Goal: Transaction & Acquisition: Purchase product/service

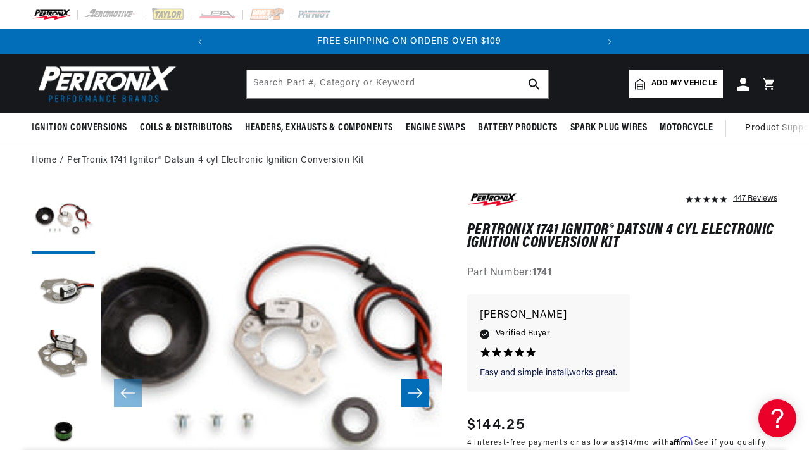
scroll to position [0, 383]
click at [401, 87] on input "text" at bounding box center [397, 84] width 301 height 28
paste input "#4511"
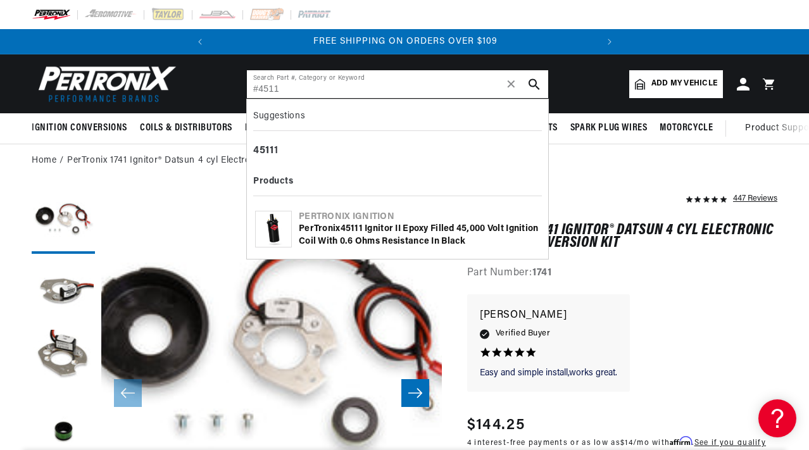
type input "#4511"
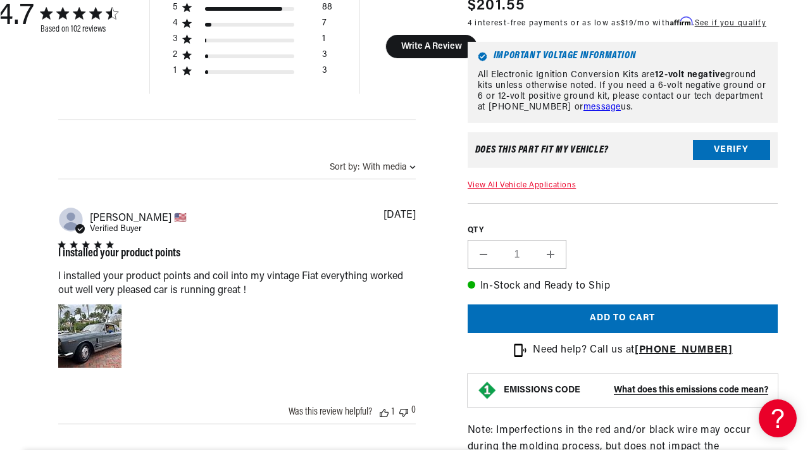
scroll to position [1002, 0]
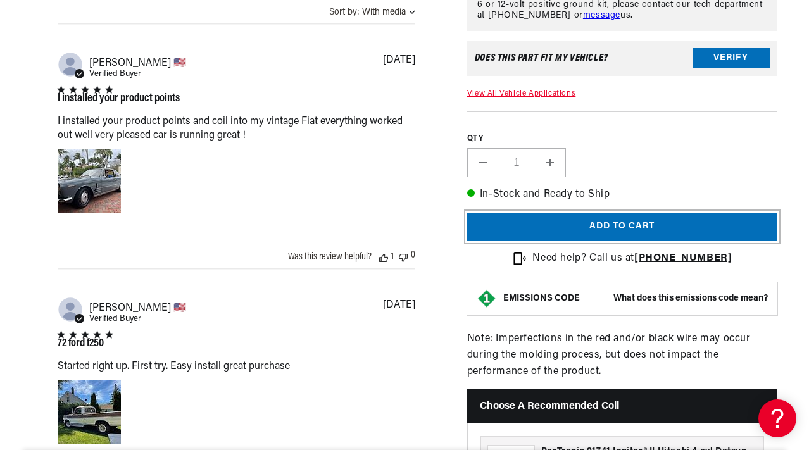
click at [636, 242] on button "Add to cart" at bounding box center [622, 227] width 310 height 28
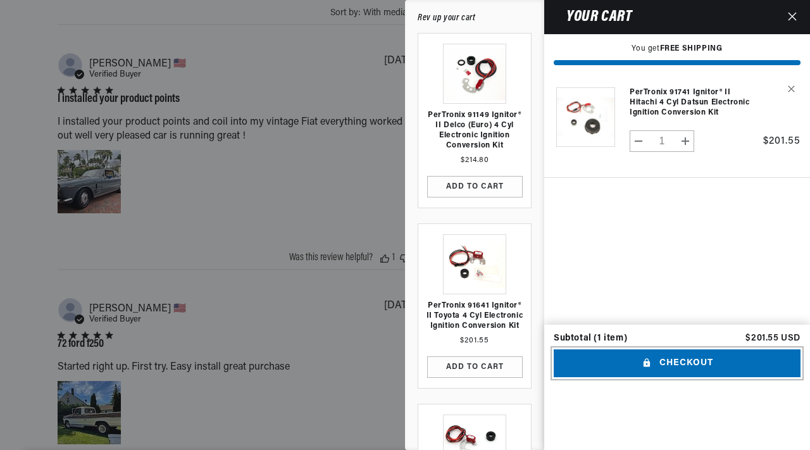
click at [674, 378] on button "Checkout" at bounding box center [677, 363] width 247 height 28
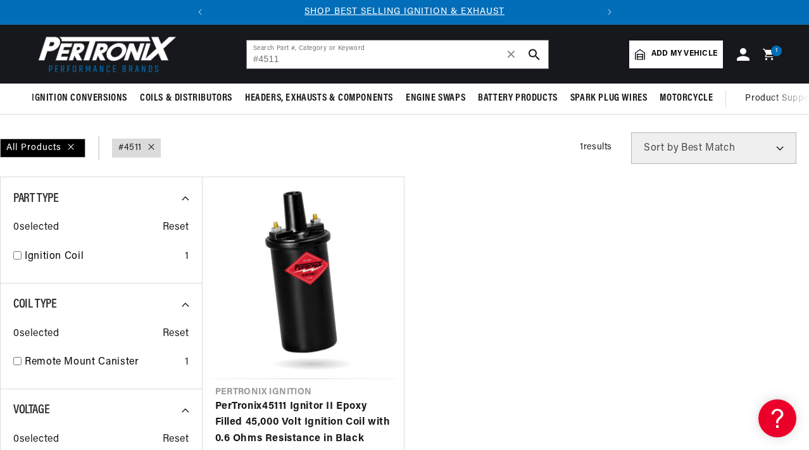
scroll to position [95, 0]
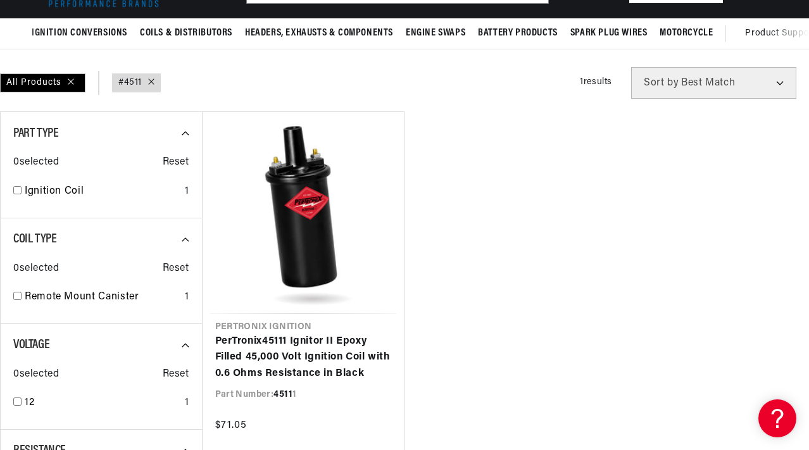
click at [537, 341] on ul "Pertronix Ignition PerTronix 4511 1 Ignitor II Epoxy Filled 45,000 Volt Ignitio…" at bounding box center [505, 281] width 607 height 340
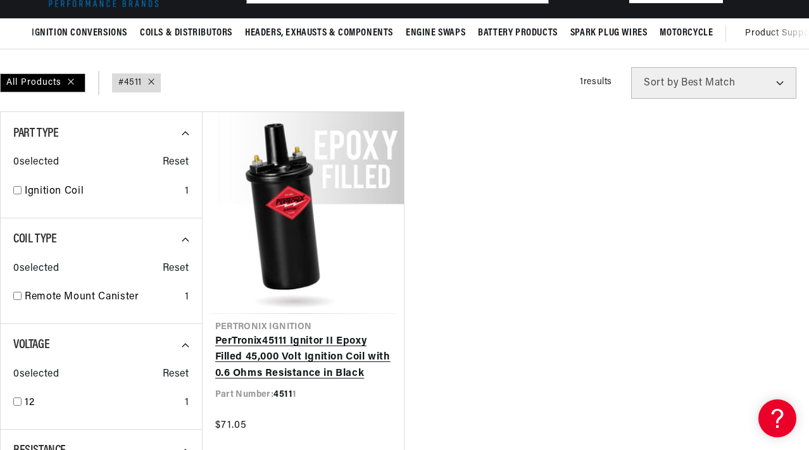
click at [368, 362] on link "PerTronix 4511 1 Ignitor II Epoxy Filled 45,000 Volt Ignition Coil with 0.6 Ohm…" at bounding box center [303, 357] width 177 height 49
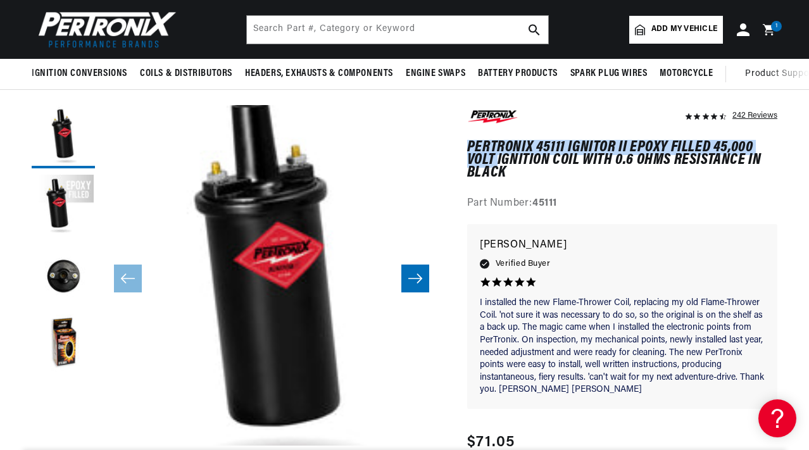
scroll to position [0, 383]
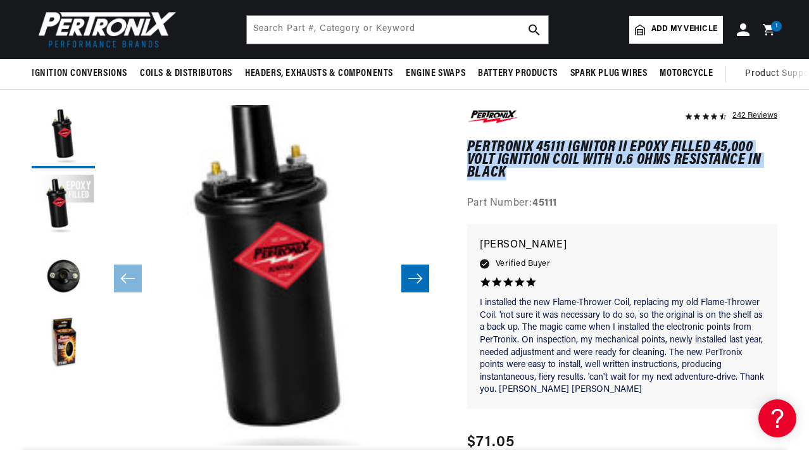
drag, startPoint x: 466, startPoint y: 144, endPoint x: 512, endPoint y: 177, distance: 56.7
copy h1 "PerTronix 45111 Ignitor II Epoxy Filled 45,000 Volt Ignition Coil with 0.6 Ohms…"
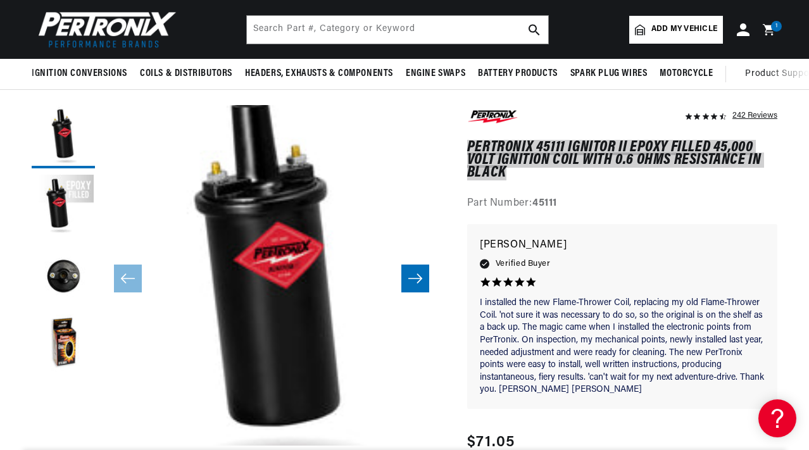
scroll to position [0, 0]
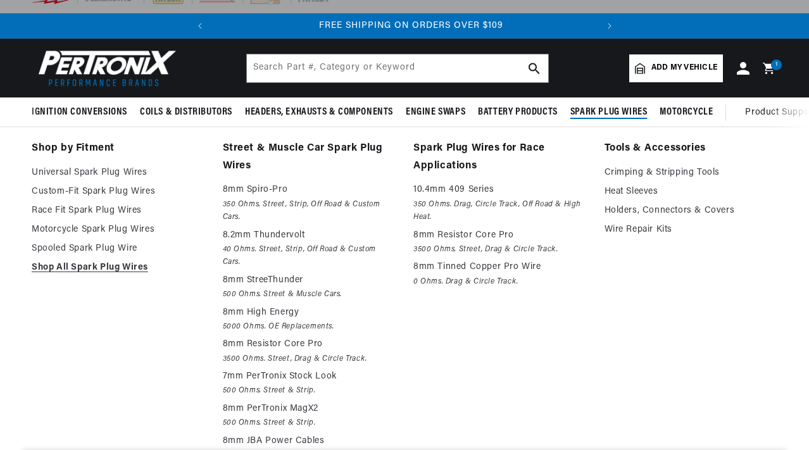
scroll to position [0, 383]
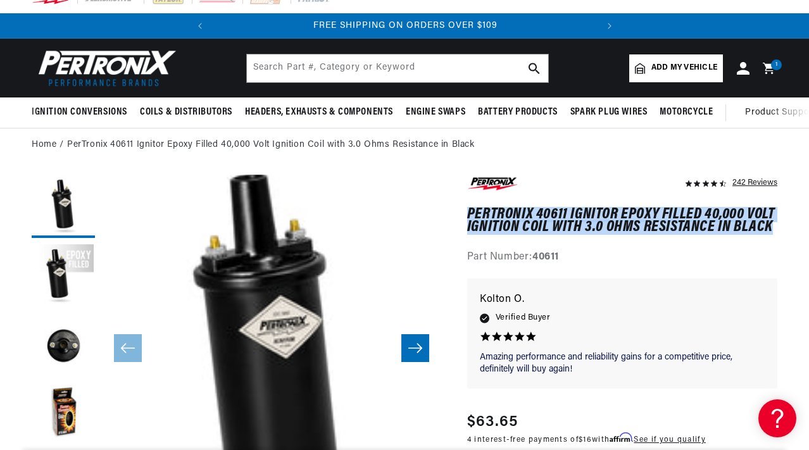
drag, startPoint x: 748, startPoint y: 228, endPoint x: 457, endPoint y: 216, distance: 290.6
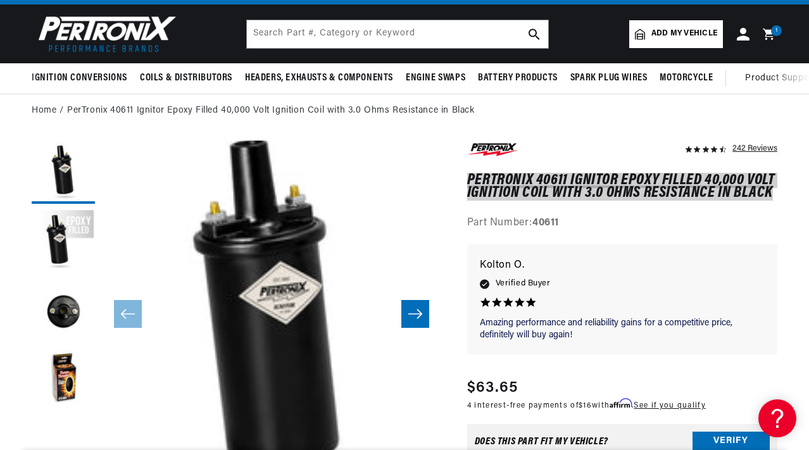
scroll to position [120, 0]
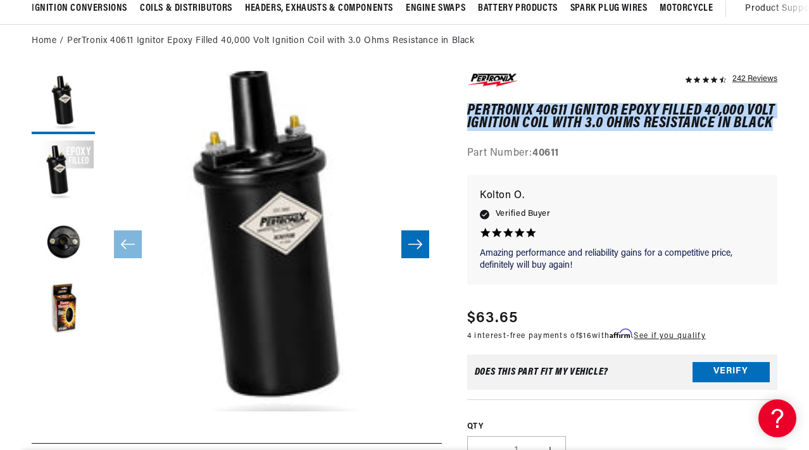
drag, startPoint x: 528, startPoint y: 326, endPoint x: 446, endPoint y: 248, distance: 113.2
copy div "Regular price $63.65"
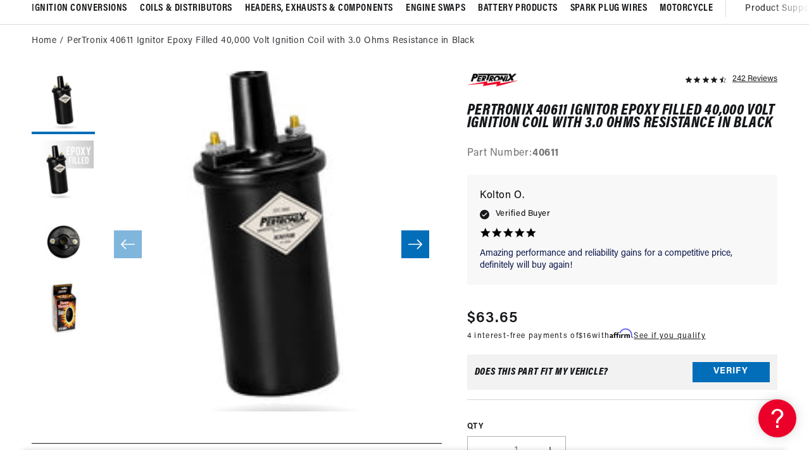
click at [673, 115] on h1 "PerTronix 40611 Ignitor Epoxy Filled 40,000 Volt Ignition Coil with 3.0 Ohms Re…" at bounding box center [622, 117] width 310 height 26
drag, startPoint x: 528, startPoint y: 308, endPoint x: 550, endPoint y: 307, distance: 22.2
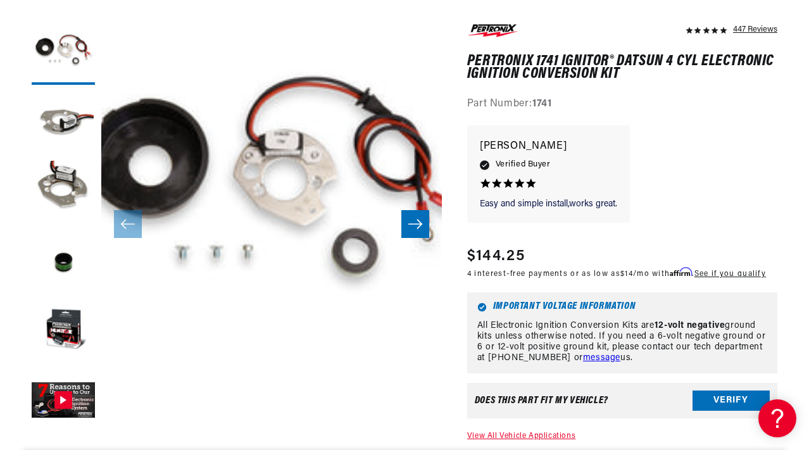
scroll to position [0, 383]
